Goal: Information Seeking & Learning: Check status

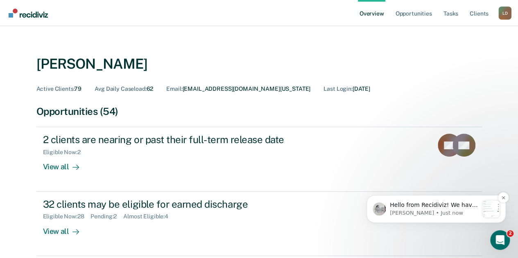
click at [457, 209] on p "Hello from Recidiviz! We have some exciting news. Officers will now have their …" at bounding box center [434, 206] width 88 height 8
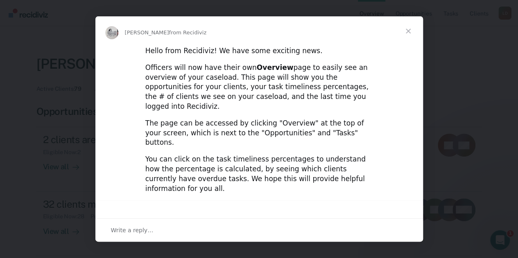
click at [408, 30] on span "Close" at bounding box center [408, 30] width 29 height 29
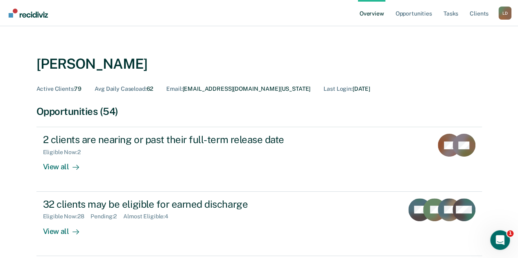
click at [373, 14] on link "Overview" at bounding box center [372, 13] width 28 height 26
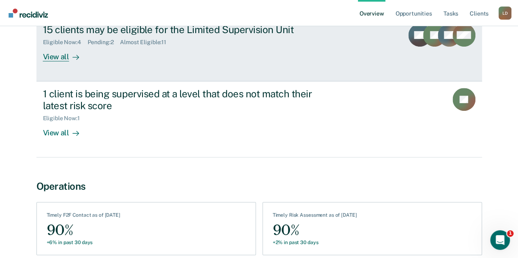
scroll to position [278, 0]
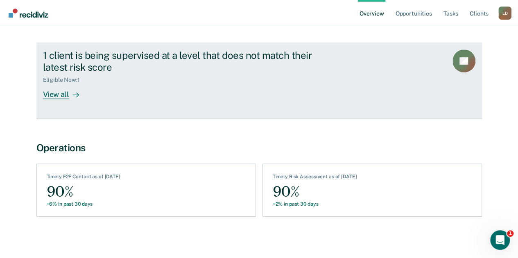
click at [65, 94] on div "View all" at bounding box center [66, 91] width 46 height 16
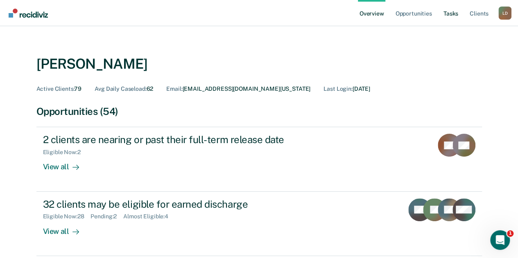
click at [452, 15] on link "Tasks" at bounding box center [451, 13] width 18 height 26
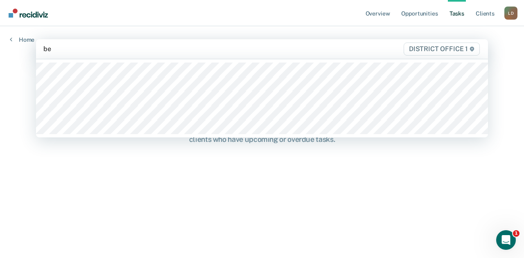
type input "ben"
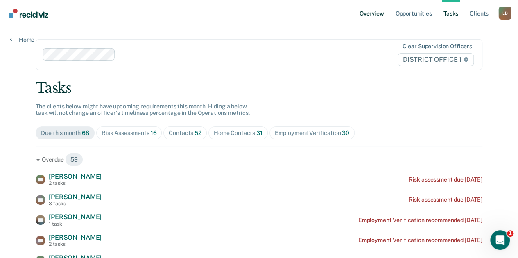
click at [377, 14] on link "Overview" at bounding box center [372, 13] width 28 height 26
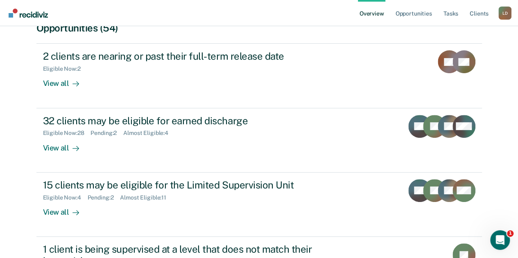
scroll to position [73, 0]
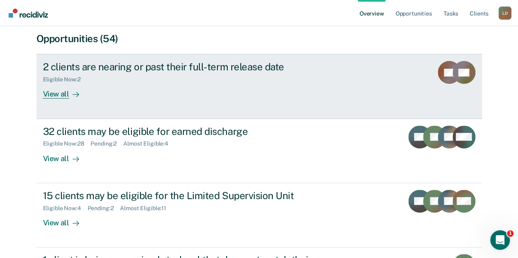
click at [57, 98] on div "View all" at bounding box center [66, 91] width 46 height 16
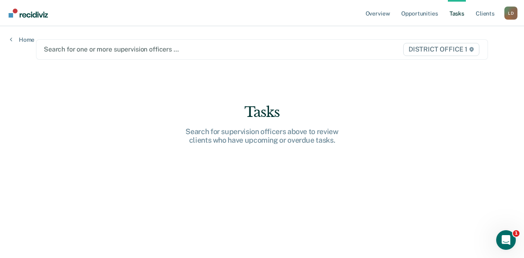
type input "d"
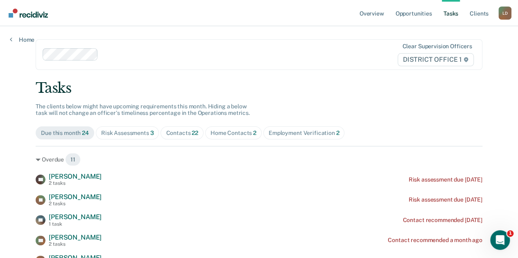
click at [448, 12] on link "Tasks" at bounding box center [451, 13] width 18 height 26
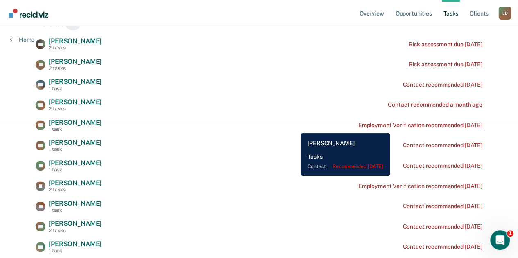
scroll to position [135, 0]
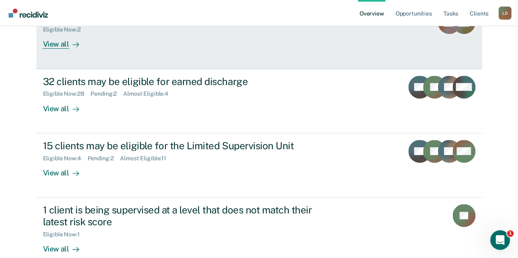
scroll to position [164, 0]
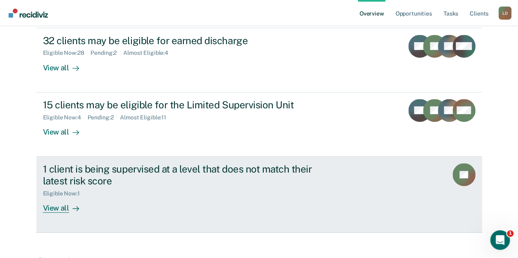
click at [52, 207] on div "View all" at bounding box center [66, 205] width 46 height 16
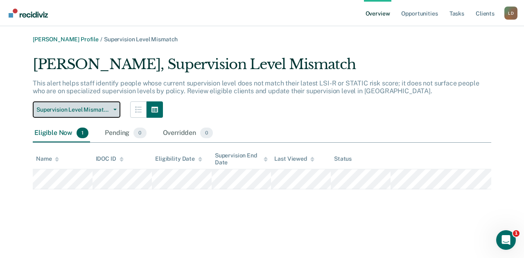
click at [116, 108] on button "Supervision Level Mismatch" at bounding box center [77, 110] width 88 height 16
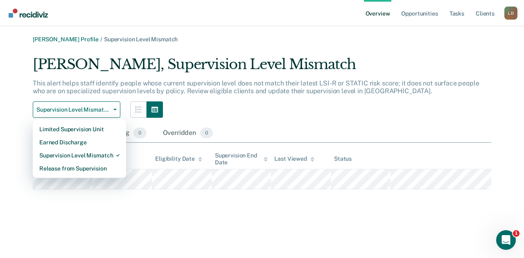
click at [313, 110] on div "Supervision Level Mismatch Limited Supervision Unit Earned Discharge Supervisio…" at bounding box center [262, 110] width 459 height 16
